Goal: Leave review/rating: Leave review/rating

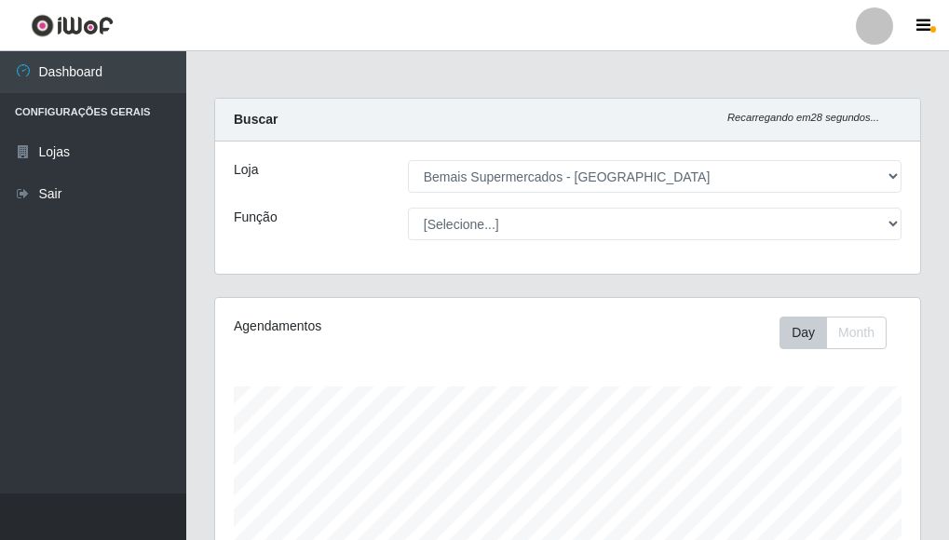
select select "249"
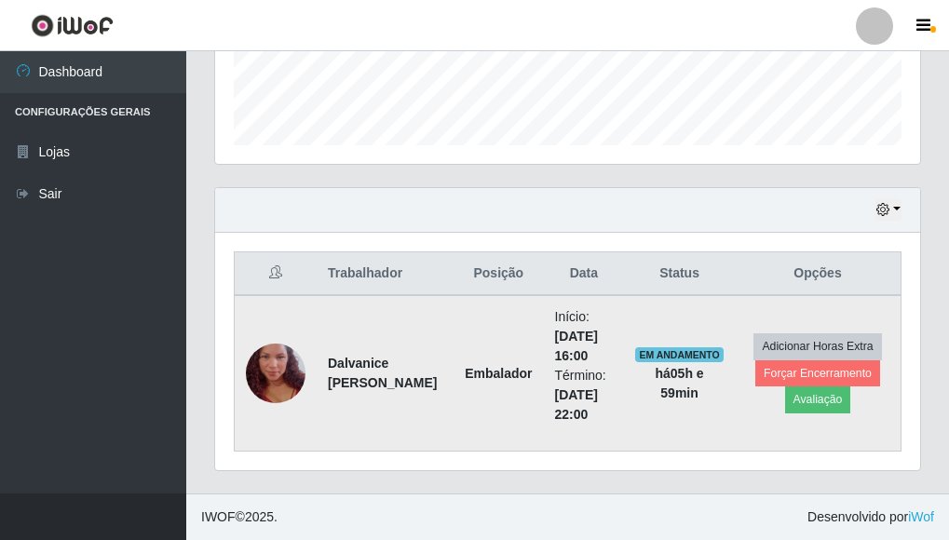
scroll to position [386, 705]
click at [811, 399] on button "Avaliação" at bounding box center [818, 399] width 66 height 26
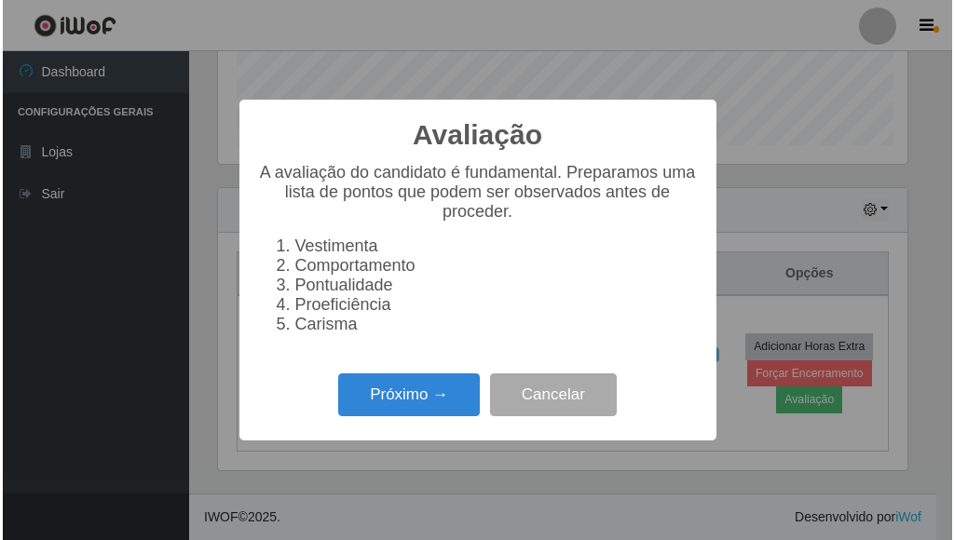
scroll to position [386, 694]
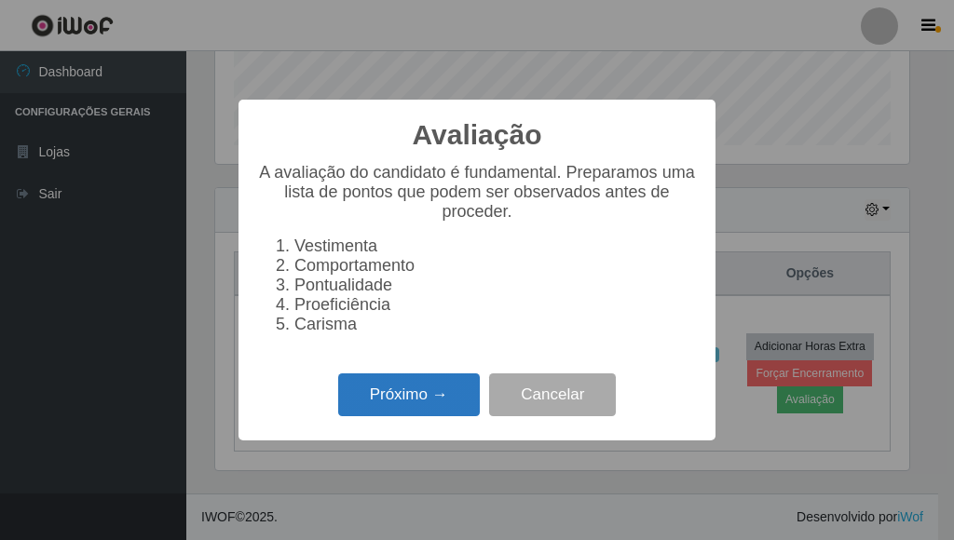
click at [411, 399] on button "Próximo →" at bounding box center [409, 395] width 142 height 44
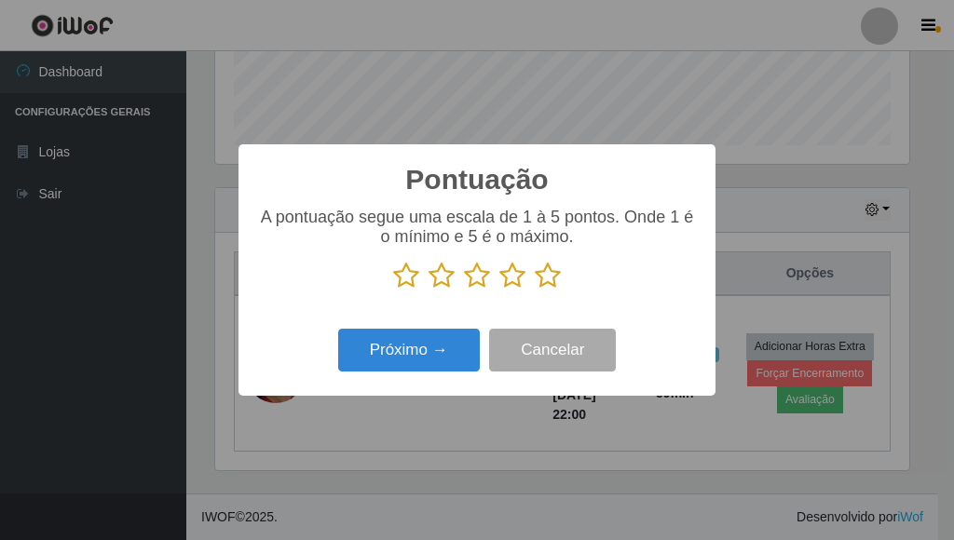
click at [538, 278] on icon at bounding box center [548, 276] width 26 height 28
click at [535, 290] on input "radio" at bounding box center [535, 290] width 0 height 0
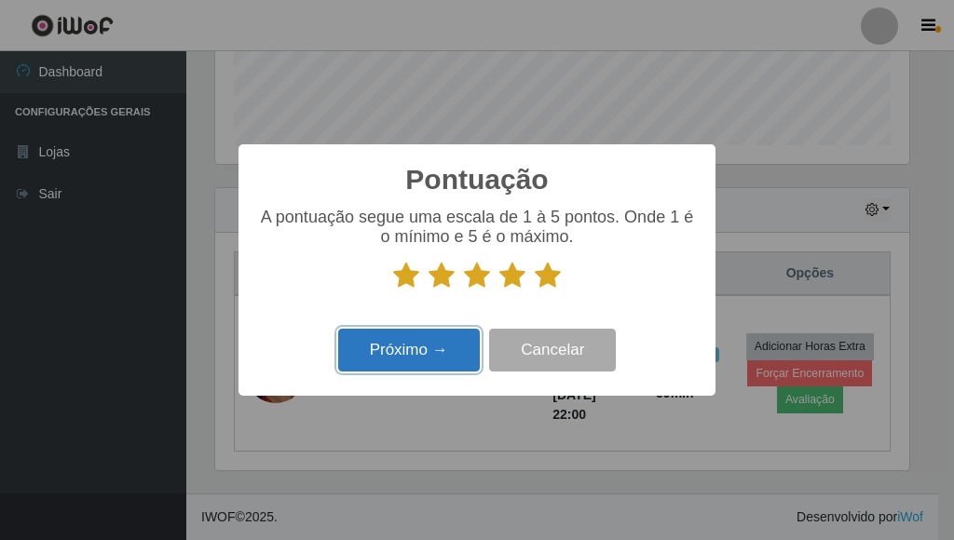
click at [414, 346] on button "Próximo →" at bounding box center [409, 351] width 142 height 44
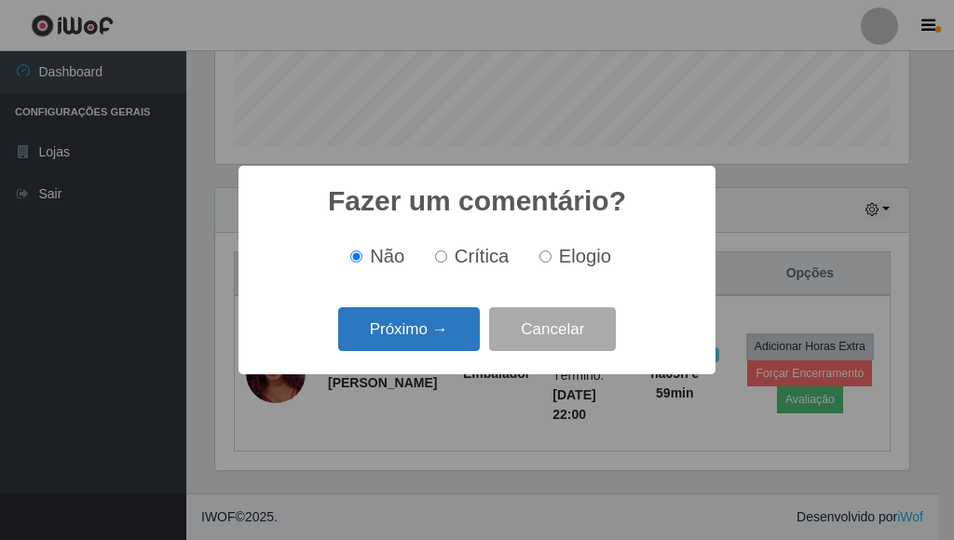
click at [438, 321] on button "Próximo →" at bounding box center [409, 329] width 142 height 44
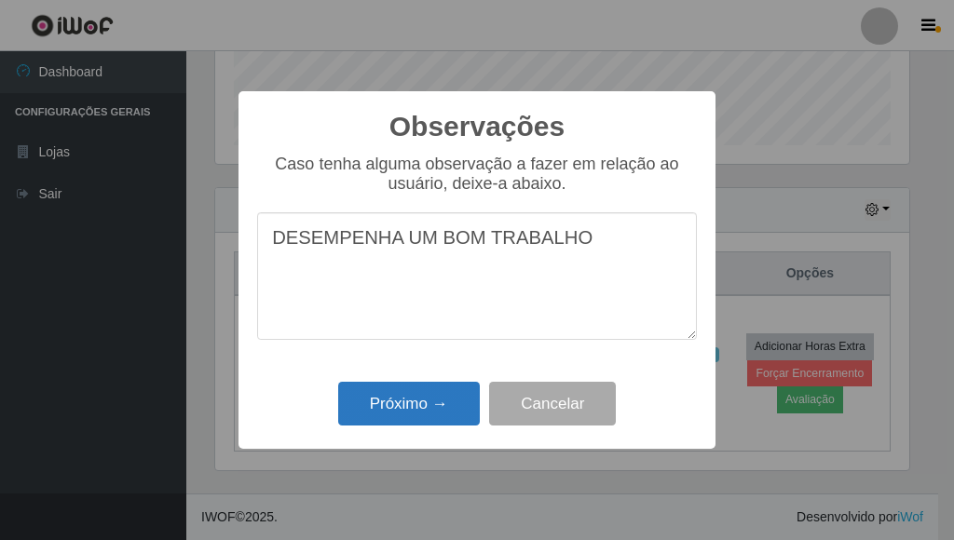
type textarea "DESEMPENHA UM BOM TRABALHO"
click at [386, 388] on button "Próximo →" at bounding box center [409, 404] width 142 height 44
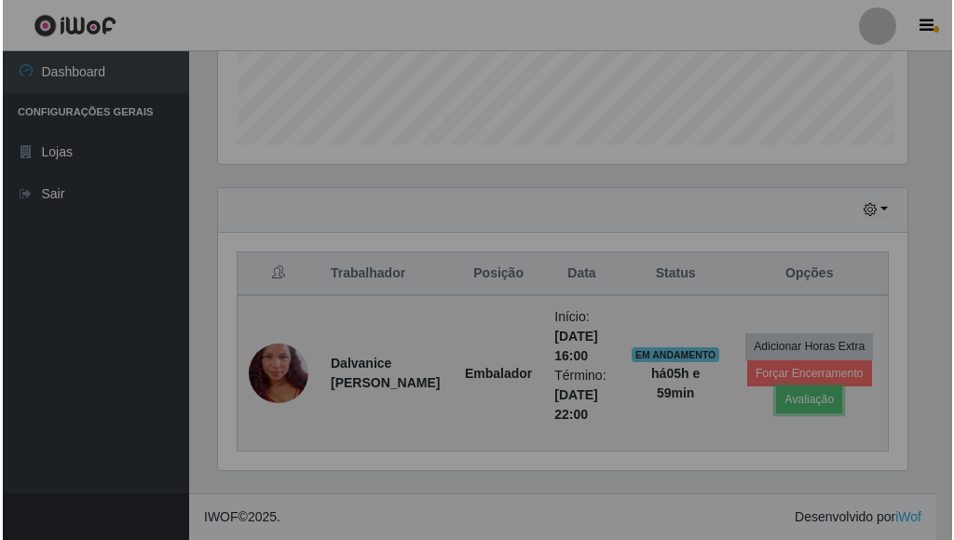
scroll to position [386, 705]
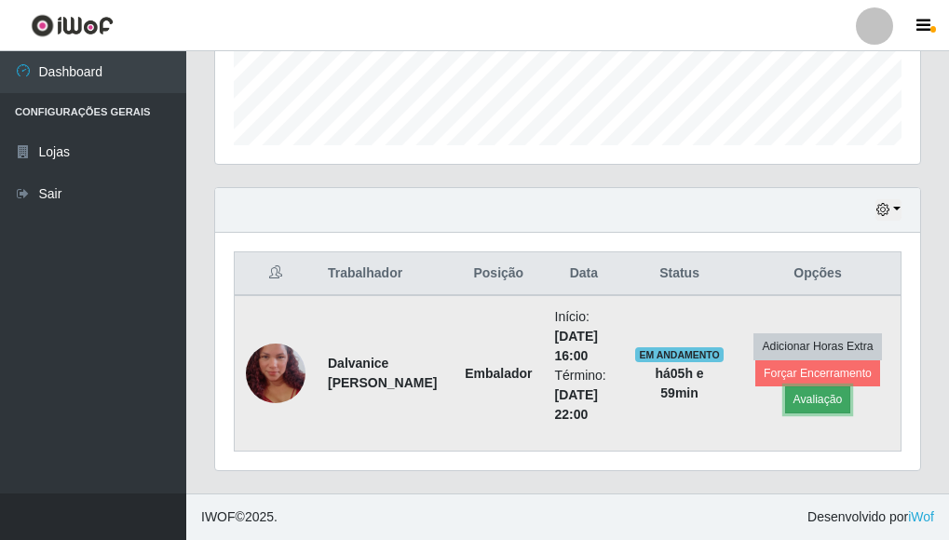
click at [801, 393] on button "Avaliação" at bounding box center [818, 399] width 66 height 26
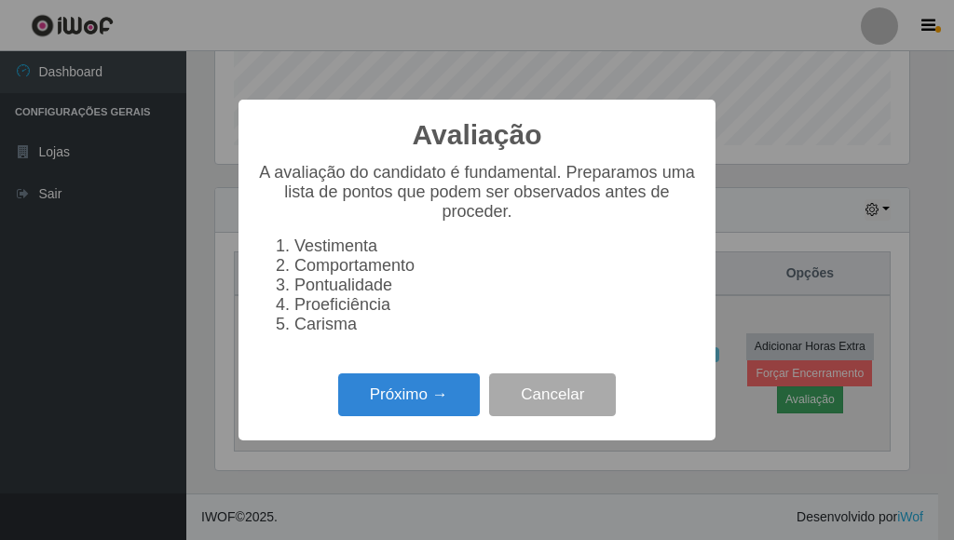
scroll to position [386, 694]
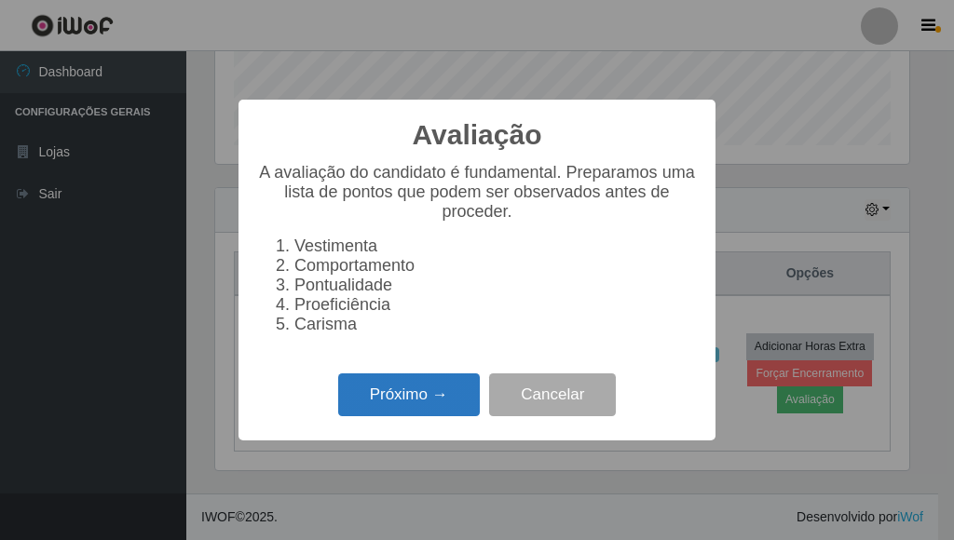
click at [420, 389] on button "Próximo →" at bounding box center [409, 395] width 142 height 44
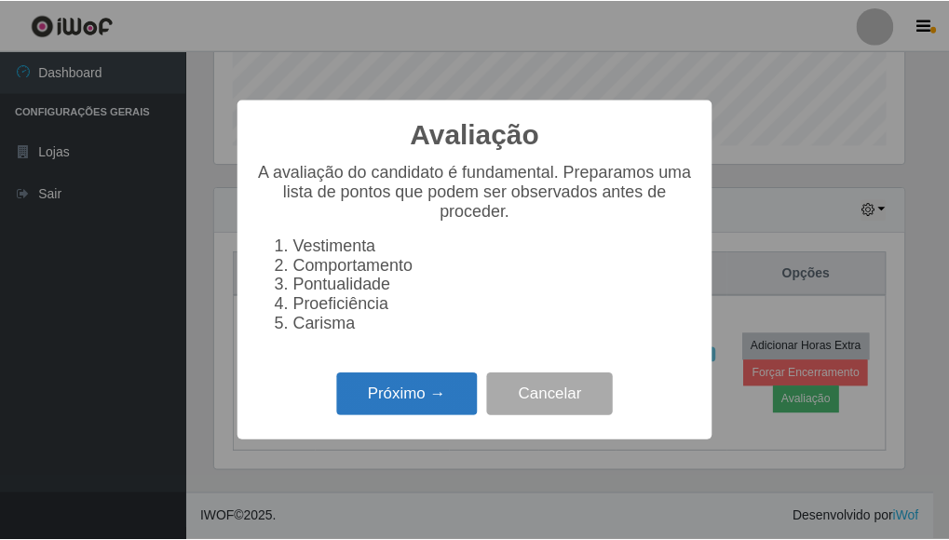
scroll to position [930916, 930609]
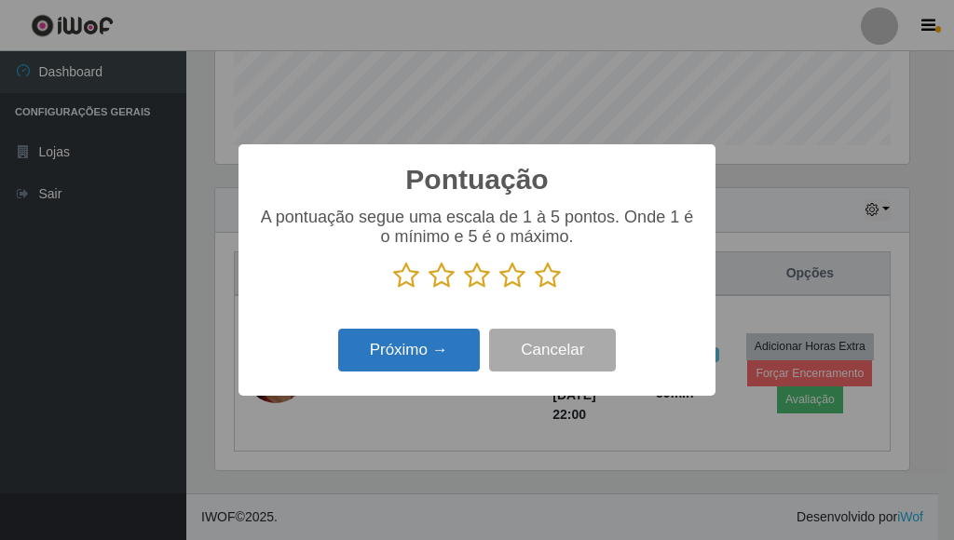
click at [428, 346] on button "Próximo →" at bounding box center [409, 351] width 142 height 44
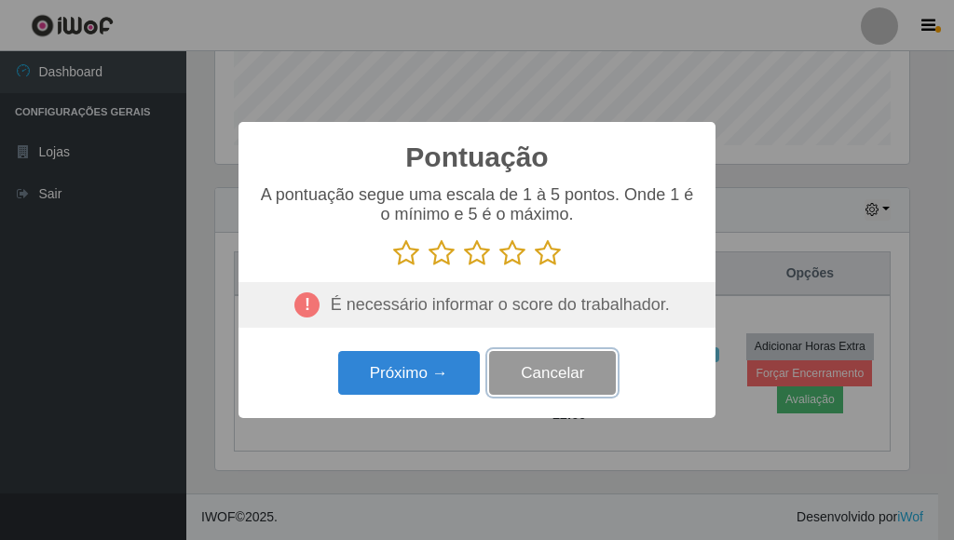
click at [561, 358] on button "Cancelar" at bounding box center [552, 373] width 127 height 44
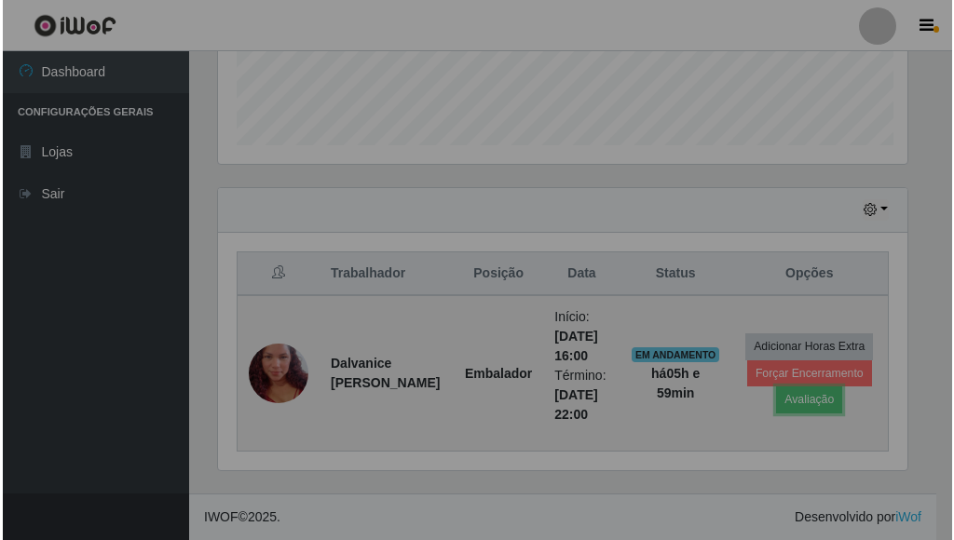
scroll to position [386, 705]
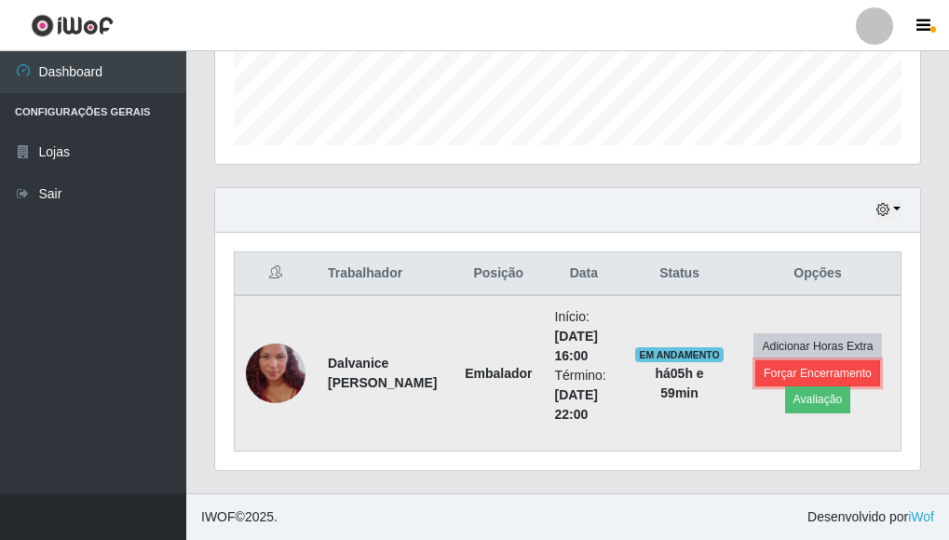
click at [819, 360] on button "Forçar Encerramento" at bounding box center [817, 373] width 125 height 26
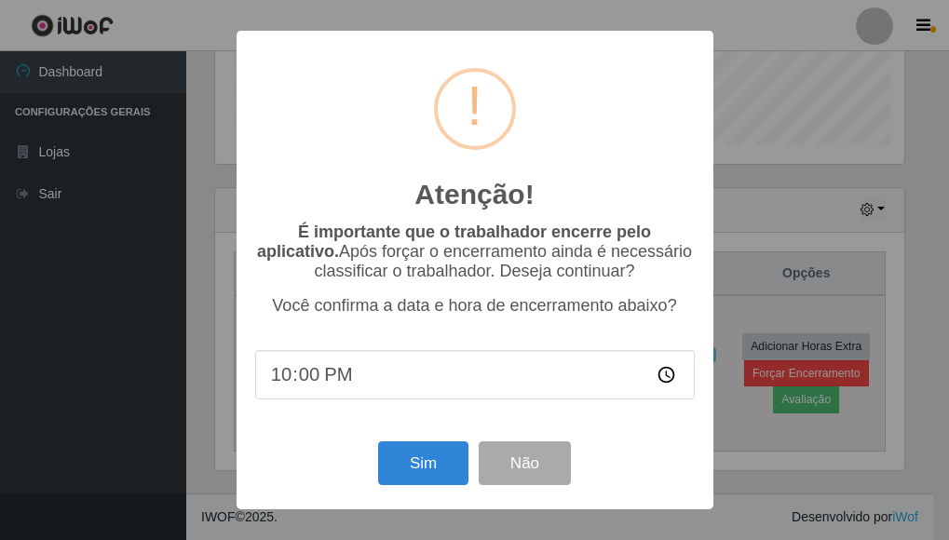
scroll to position [386, 694]
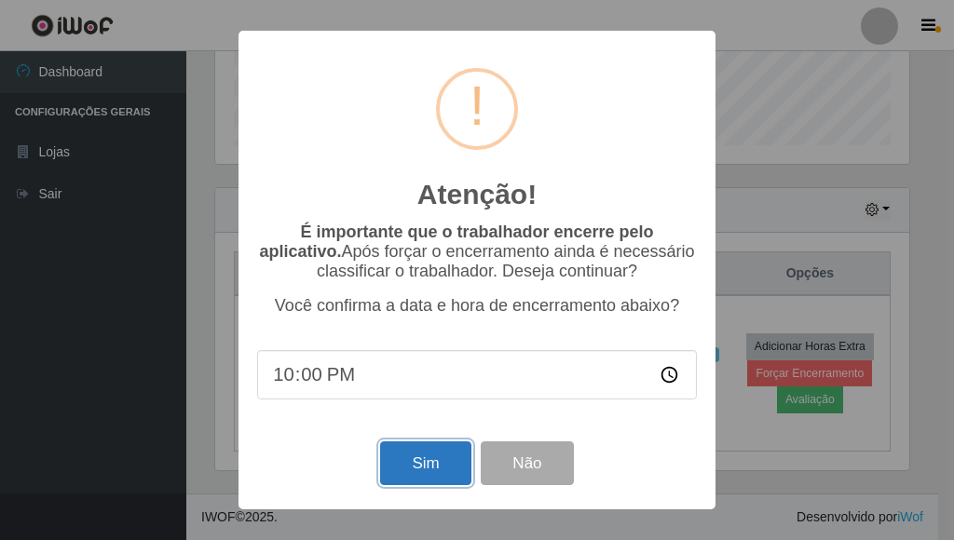
drag, startPoint x: 435, startPoint y: 474, endPoint x: 438, endPoint y: 488, distance: 14.2
click at [434, 474] on button "Sim" at bounding box center [425, 463] width 90 height 44
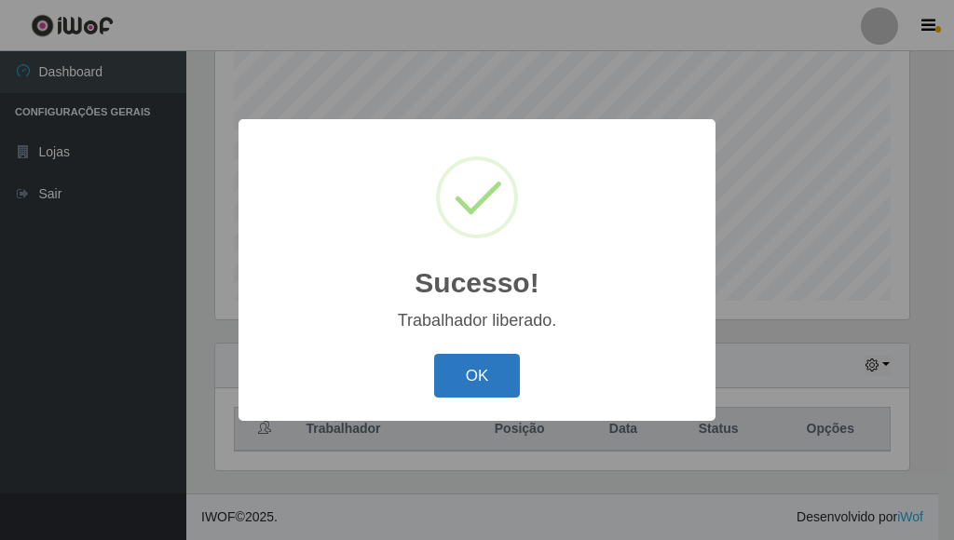
click at [483, 379] on button "OK" at bounding box center [477, 376] width 87 height 44
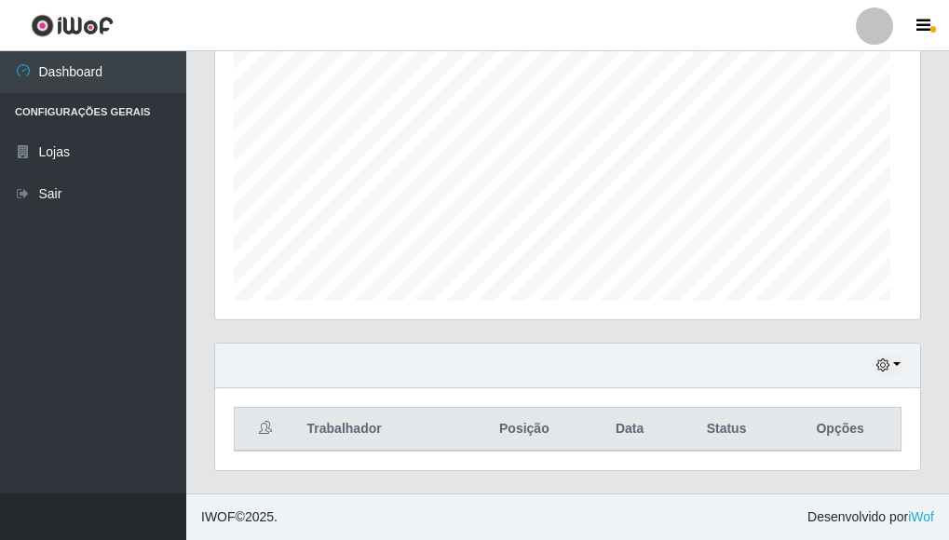
scroll to position [386, 705]
